Goal: Find specific page/section: Find specific page/section

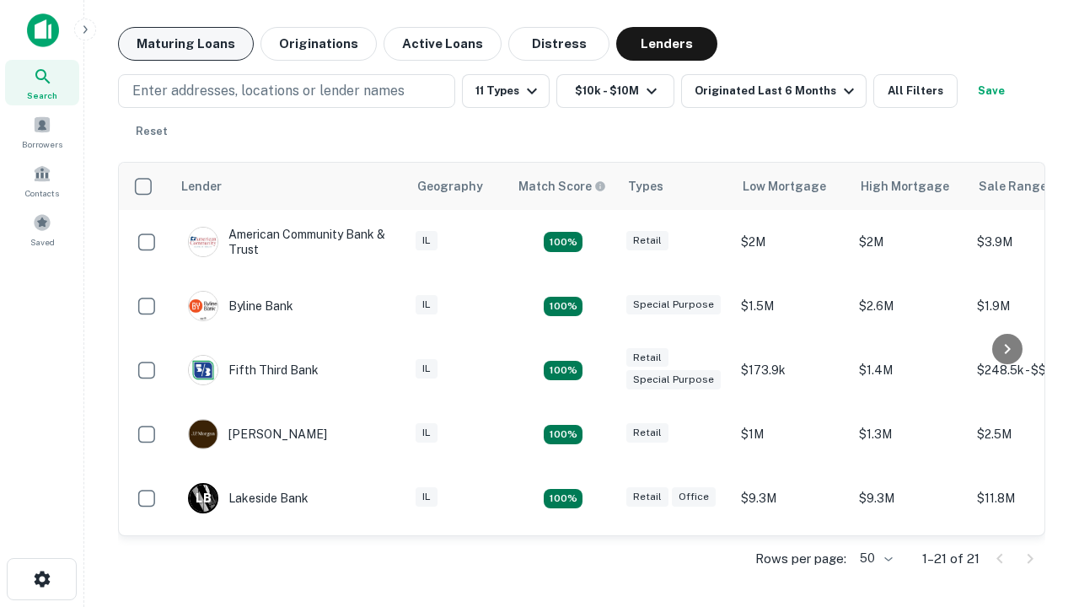
click at [185, 44] on button "Maturing Loans" at bounding box center [186, 44] width 136 height 34
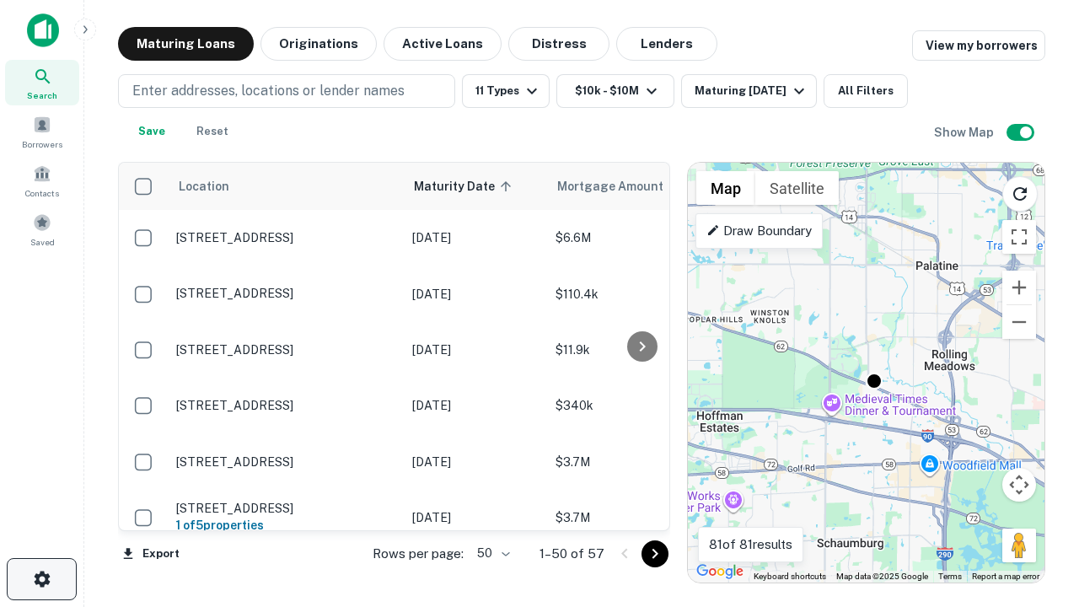
click at [41, 579] on icon "button" at bounding box center [42, 579] width 20 height 20
